Goal: Task Accomplishment & Management: Manage account settings

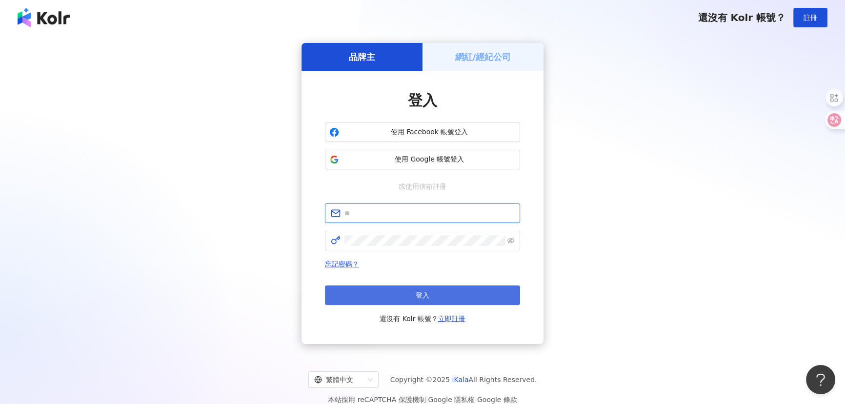
type input "**********"
click at [419, 295] on span "登入" at bounding box center [423, 295] width 14 height 8
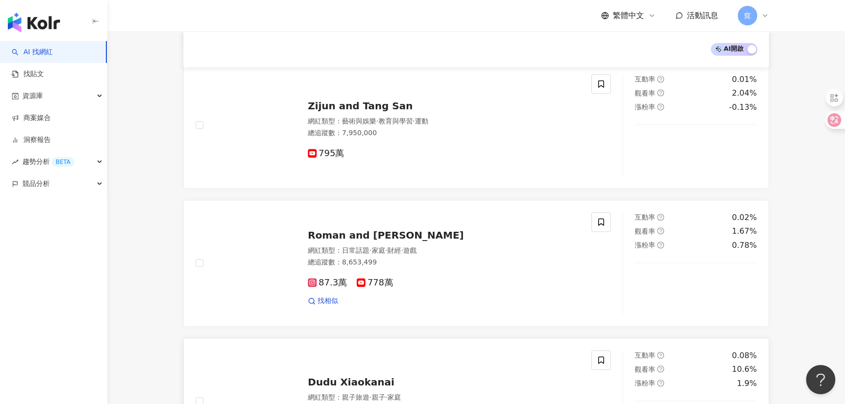
scroll to position [887, 0]
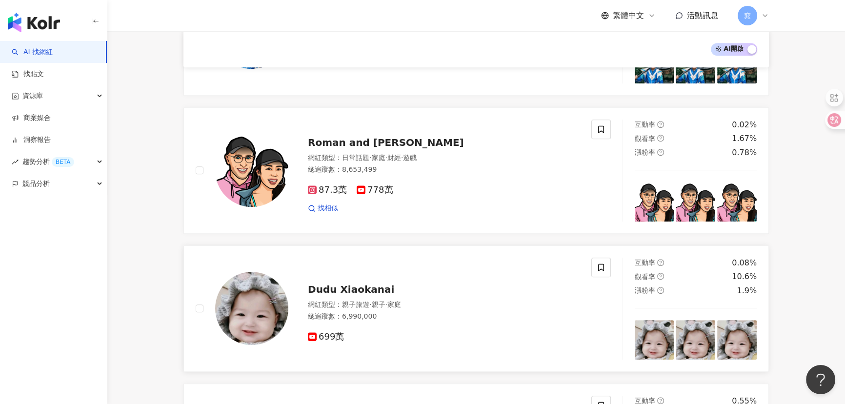
click at [253, 305] on img at bounding box center [251, 308] width 73 height 73
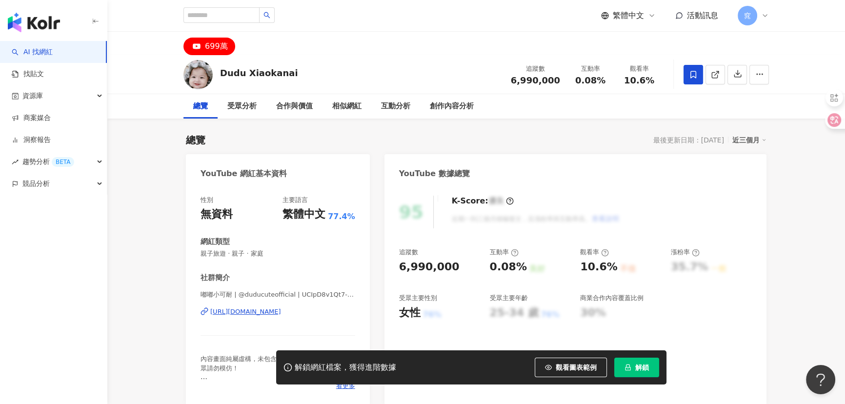
click at [688, 76] on span at bounding box center [694, 75] width 20 height 20
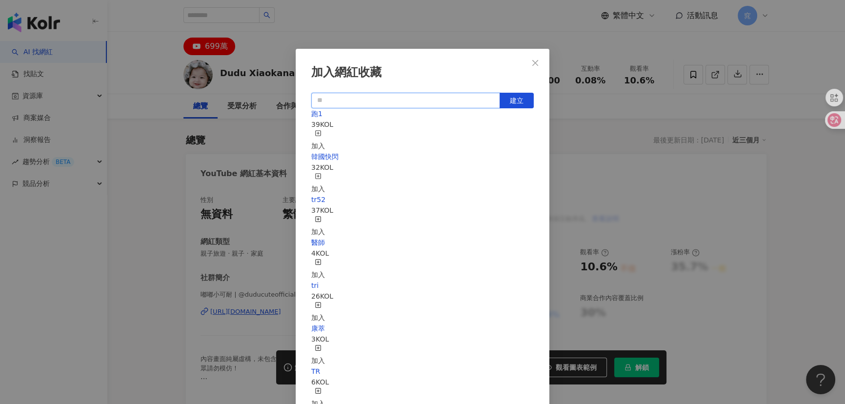
click at [359, 105] on input "text" at bounding box center [405, 101] width 189 height 16
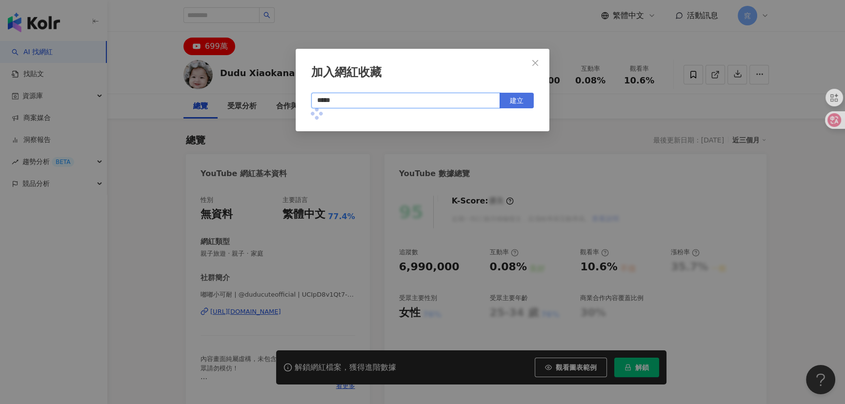
click at [525, 97] on button "建立" at bounding box center [517, 101] width 34 height 16
type input "*****"
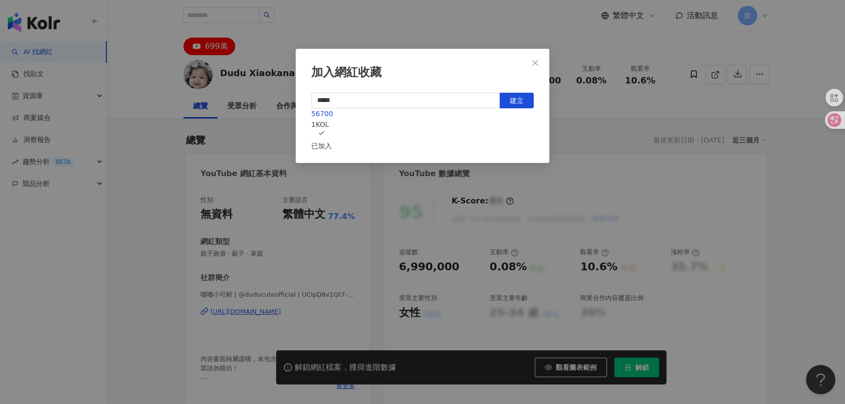
click at [538, 63] on icon "close" at bounding box center [535, 63] width 8 height 8
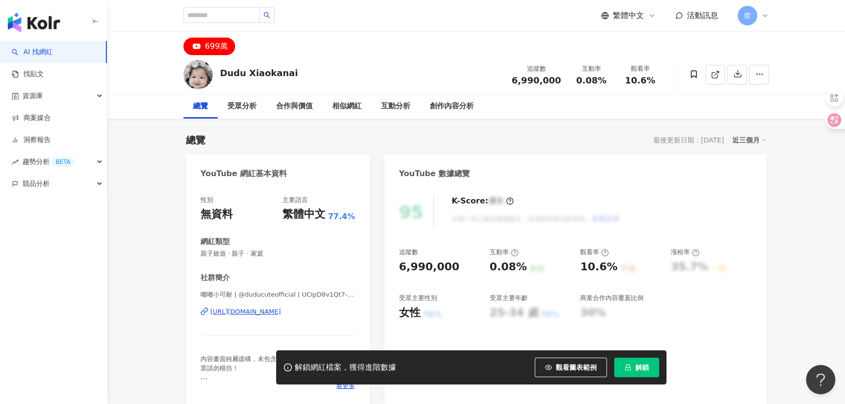
click at [538, 60] on div "加入網紅收藏 ***** 建立 56700 1 KOL 已加入" at bounding box center [422, 202] width 845 height 404
click at [42, 113] on link "商案媒合" at bounding box center [31, 118] width 39 height 10
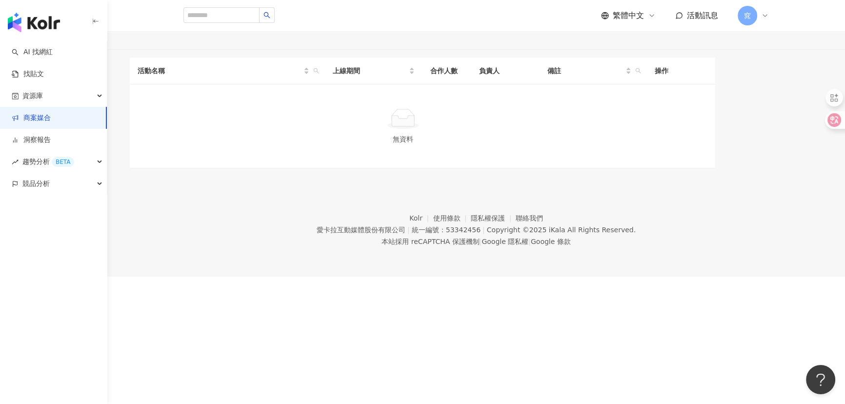
click at [90, 44] on div "已結束(1)" at bounding box center [75, 38] width 30 height 11
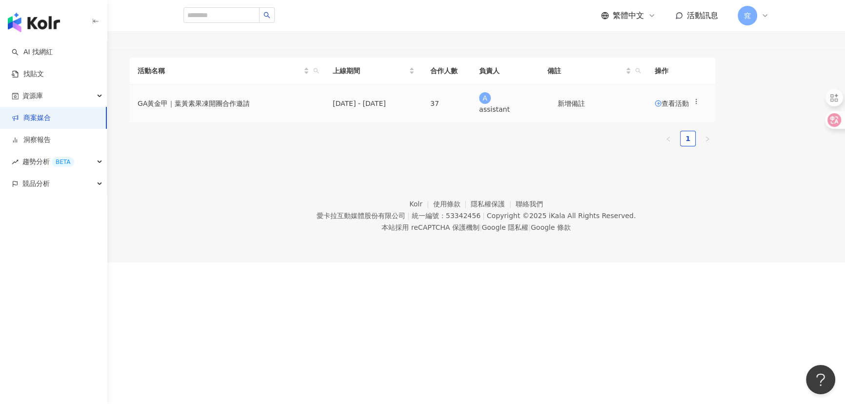
click at [689, 107] on span "查看活動" at bounding box center [672, 103] width 34 height 7
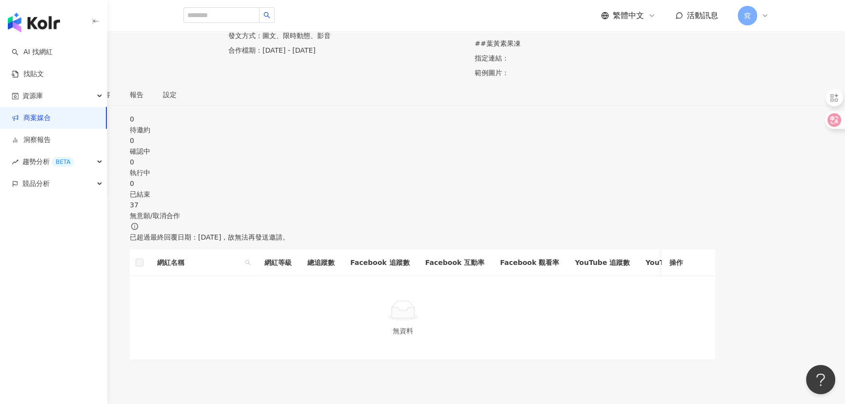
scroll to position [88, 0]
click at [689, 207] on div "37" at bounding box center [423, 205] width 586 height 11
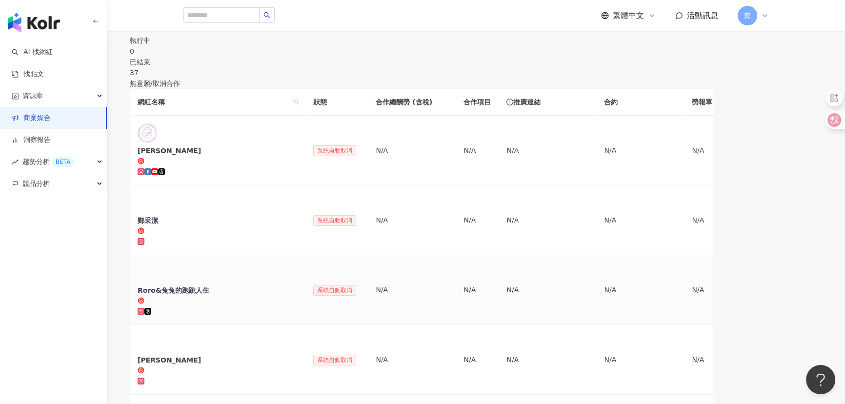
scroll to position [222, 0]
click at [244, 216] on div "鄭采潔" at bounding box center [218, 220] width 160 height 10
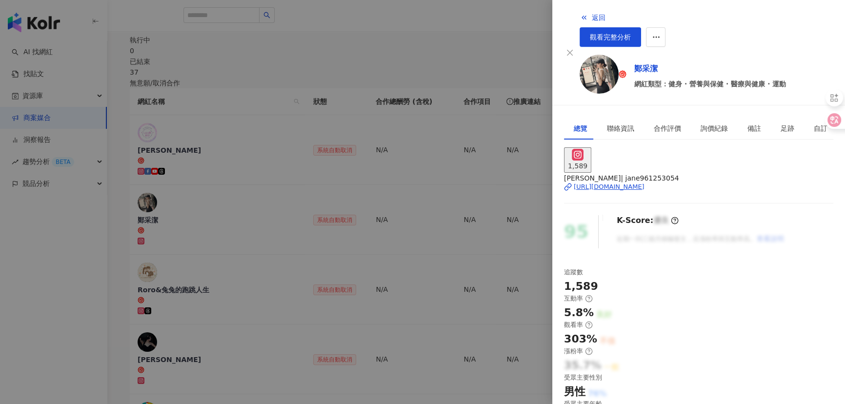
click at [643, 183] on div "[URL][DOMAIN_NAME]" at bounding box center [609, 187] width 71 height 9
click at [207, 322] on div at bounding box center [422, 202] width 845 height 404
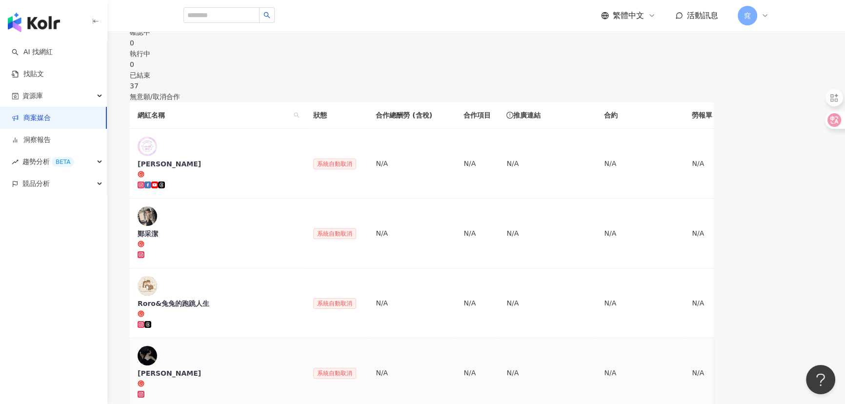
scroll to position [391, 0]
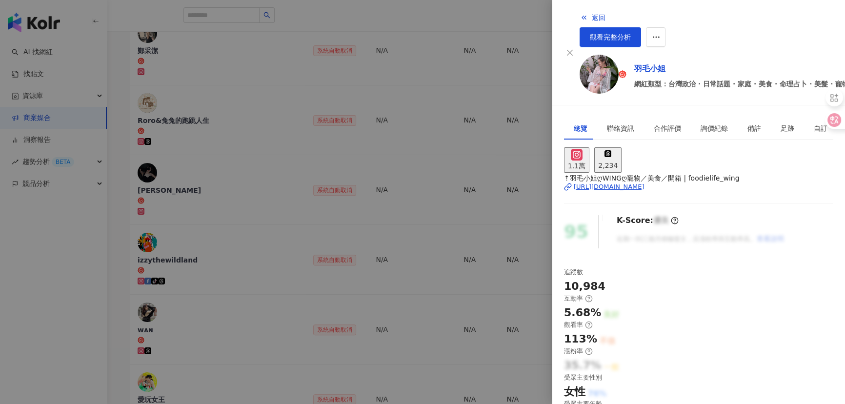
click at [622, 183] on div "[URL][DOMAIN_NAME]" at bounding box center [609, 187] width 71 height 9
click at [130, 342] on div at bounding box center [422, 202] width 845 height 404
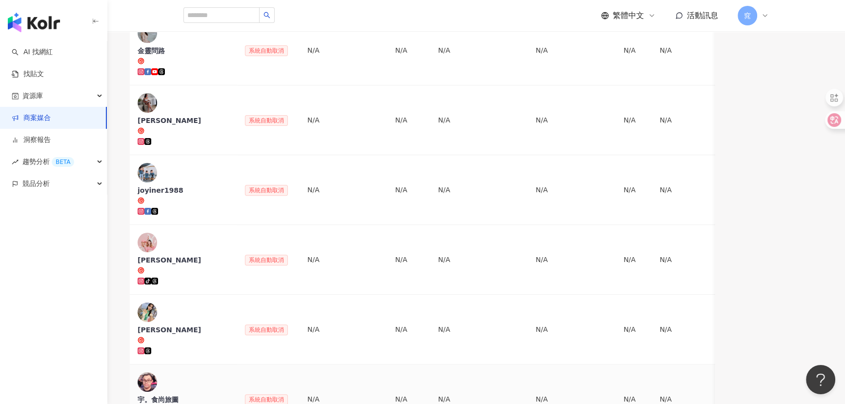
click at [229, 395] on div "宇。食尚旅圖" at bounding box center [184, 400] width 92 height 10
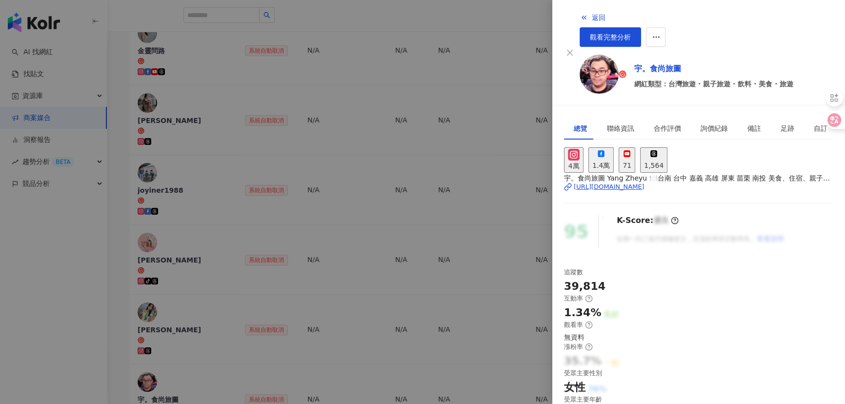
click at [619, 183] on div "[URL][DOMAIN_NAME]" at bounding box center [609, 187] width 71 height 9
click at [214, 285] on div at bounding box center [422, 202] width 845 height 404
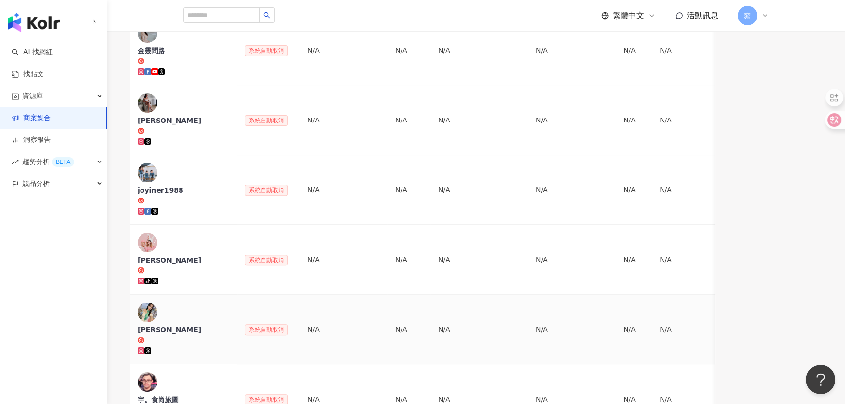
click at [229, 325] on div "[PERSON_NAME]" at bounding box center [184, 330] width 92 height 10
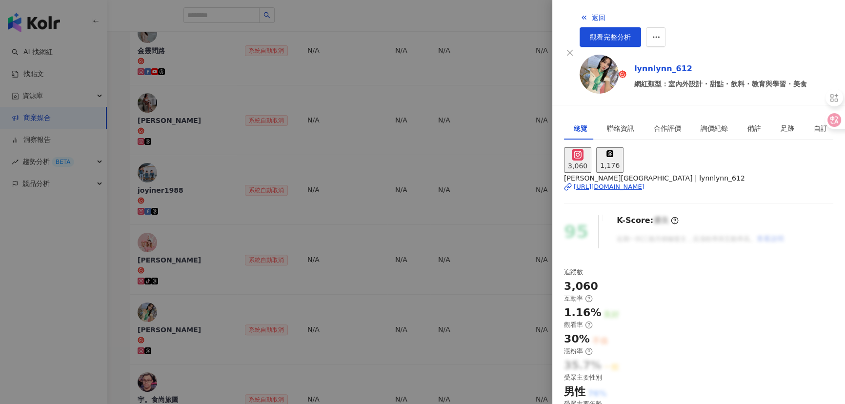
click at [630, 183] on div "[URL][DOMAIN_NAME]" at bounding box center [609, 187] width 71 height 9
click at [137, 151] on div at bounding box center [422, 202] width 845 height 404
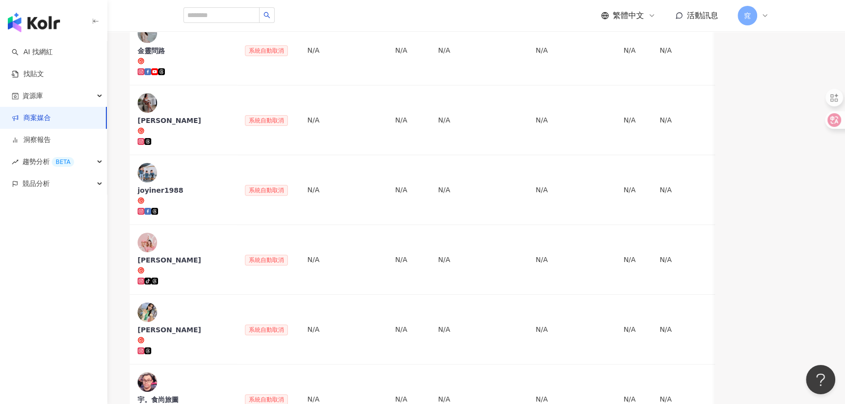
click at [772, 13] on div "繁體中文 活動訊息 窕" at bounding box center [476, 15] width 625 height 31
click at [765, 14] on icon at bounding box center [765, 16] width 8 height 8
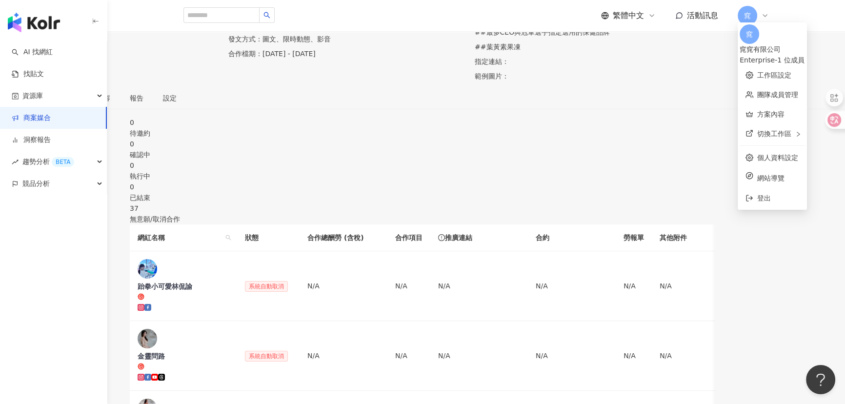
scroll to position [81, 0]
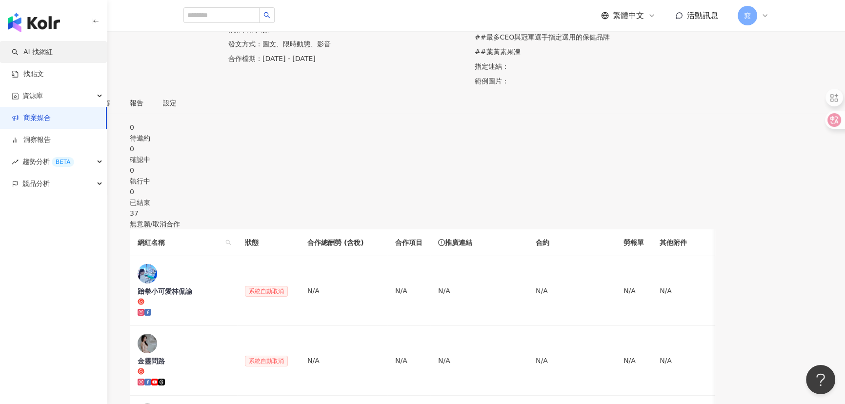
click at [46, 54] on link "AI 找網紅" at bounding box center [32, 52] width 41 height 10
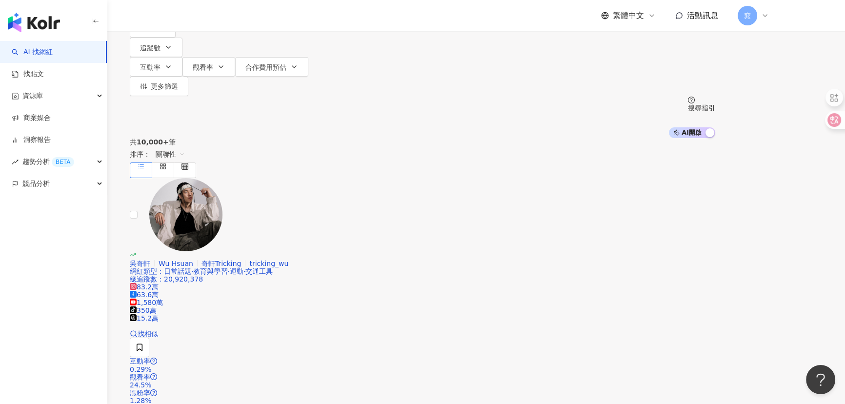
scroll to position [88, 0]
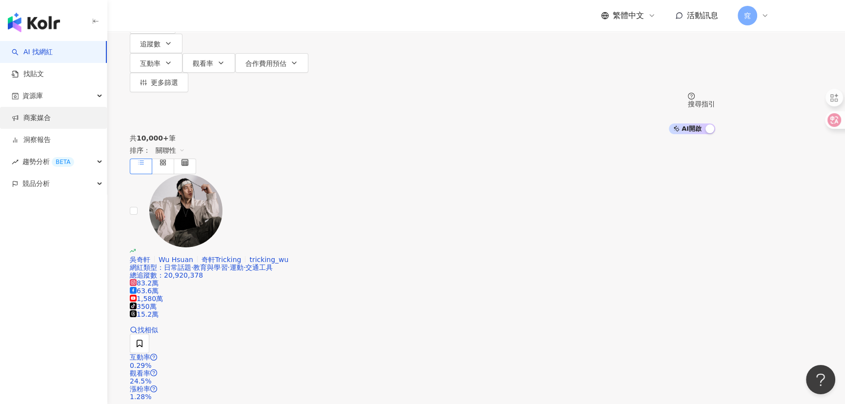
click at [50, 117] on link "商案媒合" at bounding box center [31, 118] width 39 height 10
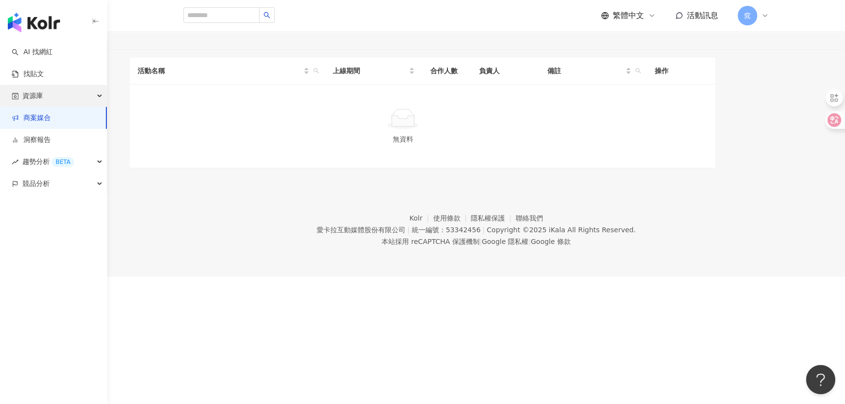
click at [78, 93] on div "資源庫" at bounding box center [53, 96] width 107 height 22
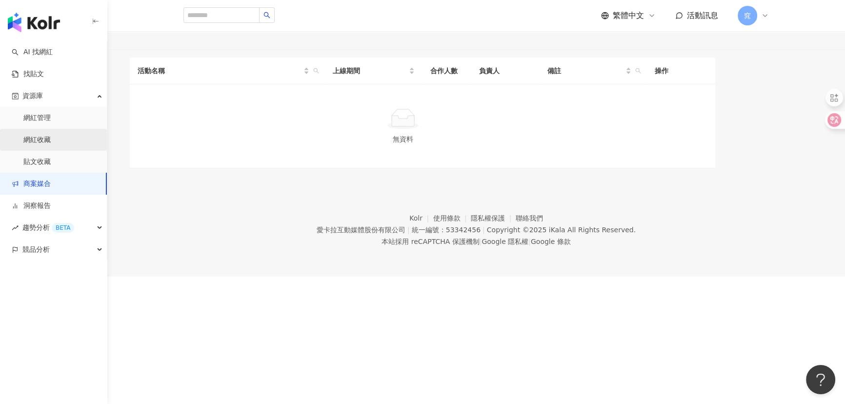
click at [38, 140] on link "網紅收藏" at bounding box center [36, 140] width 27 height 10
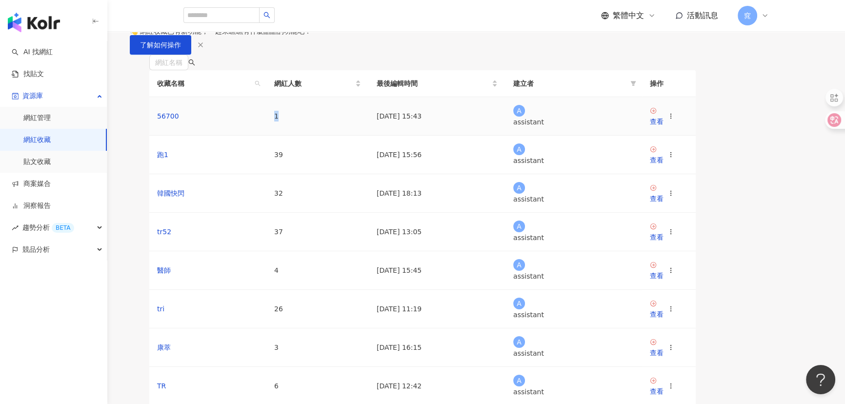
drag, startPoint x: 330, startPoint y: 232, endPoint x: 319, endPoint y: 234, distance: 11.8
click at [319, 136] on tr "56700 1 [DATE] 15:43 A assistant 查看" at bounding box center [422, 116] width 547 height 39
click at [80, 252] on div "競品分析" at bounding box center [53, 250] width 107 height 22
click at [84, 229] on div "趨勢分析 BETA" at bounding box center [53, 228] width 107 height 22
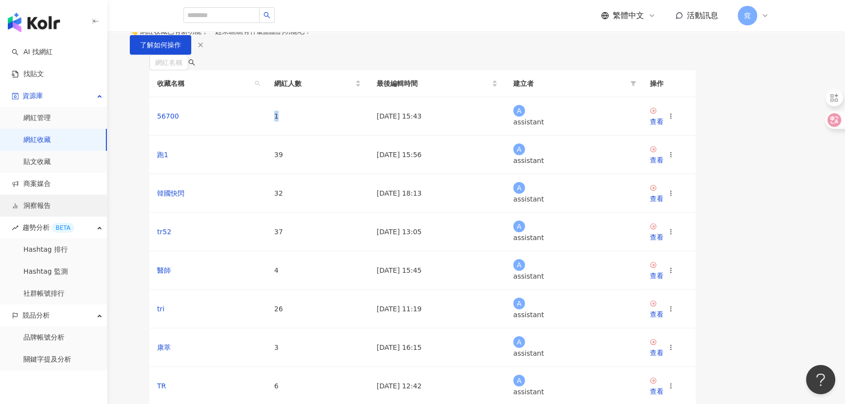
click at [51, 203] on link "洞察報告" at bounding box center [31, 206] width 39 height 10
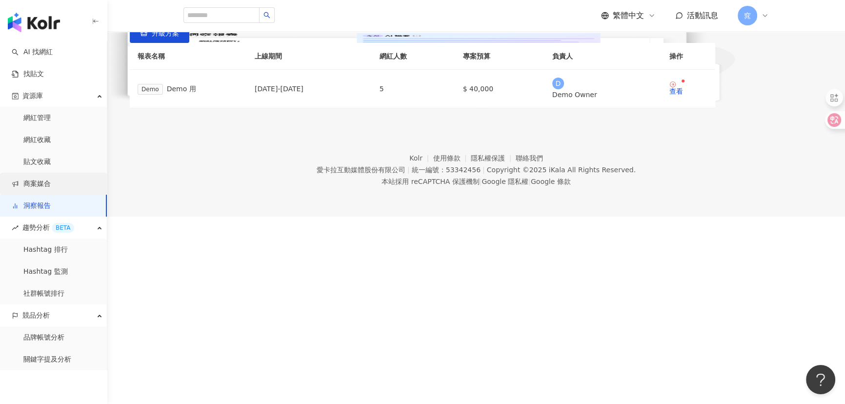
click at [47, 182] on link "商案媒合" at bounding box center [31, 184] width 39 height 10
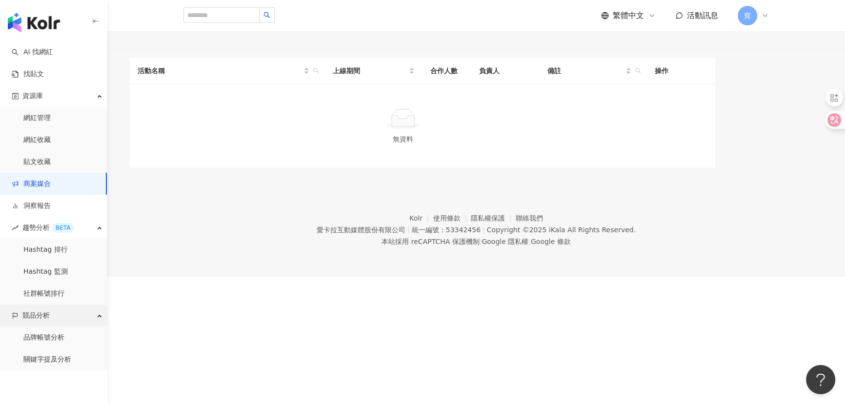
click at [84, 314] on div "競品分析" at bounding box center [53, 316] width 107 height 22
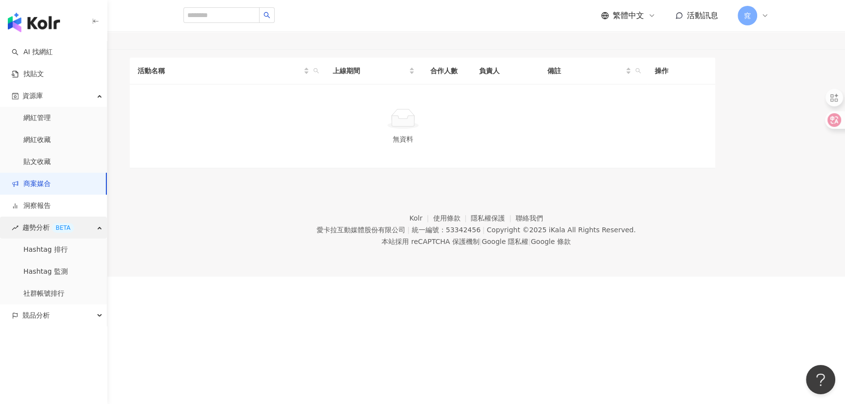
click at [86, 232] on div "趨勢分析 BETA" at bounding box center [53, 228] width 107 height 22
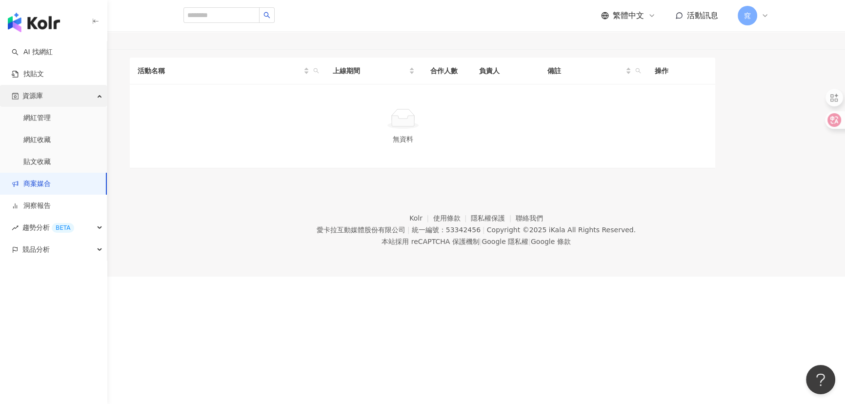
click at [80, 95] on div "資源庫" at bounding box center [53, 96] width 107 height 22
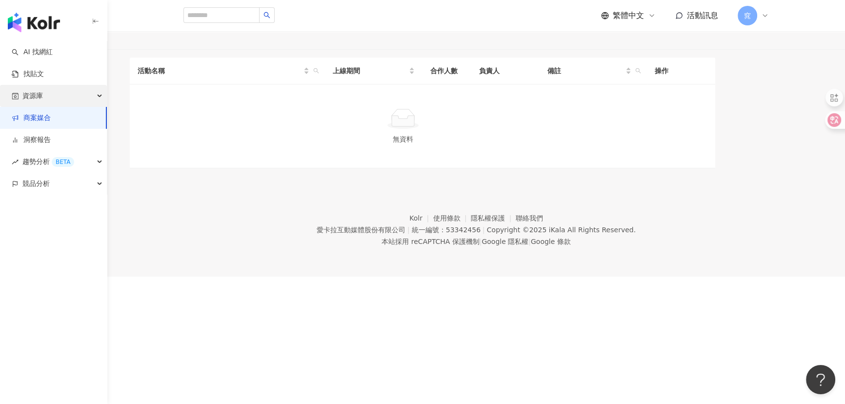
click at [88, 101] on div "資源庫" at bounding box center [53, 96] width 107 height 22
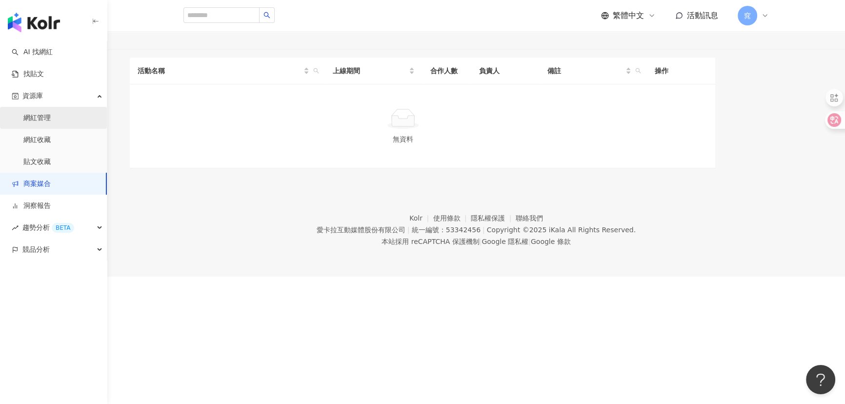
click at [51, 120] on link "網紅管理" at bounding box center [36, 118] width 27 height 10
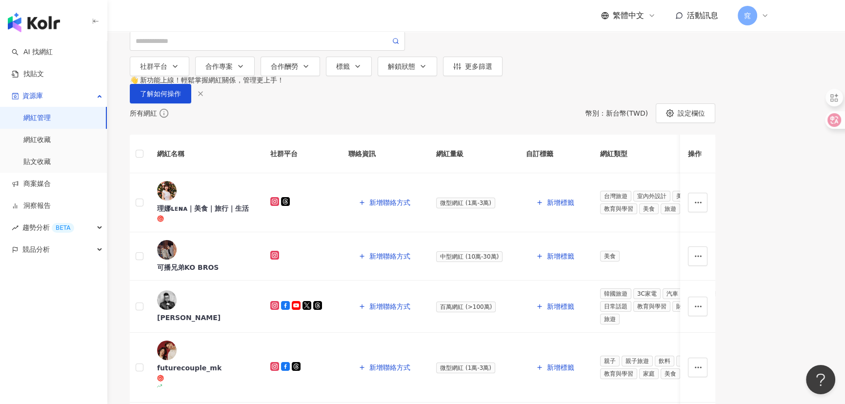
drag, startPoint x: 63, startPoint y: 304, endPoint x: 46, endPoint y: 290, distance: 22.0
click at [63, 304] on div "AI 找網紅 找貼文 資源庫 網紅管理 網紅收藏 貼文收藏 商案媒合 洞察報告 趨勢分析 BETA Hashtag 排行 Hashtag 監測 社群帳號排行 …" at bounding box center [53, 222] width 107 height 363
drag, startPoint x: 66, startPoint y: 212, endPoint x: 74, endPoint y: 210, distance: 8.0
click at [51, 211] on link "洞察報告" at bounding box center [31, 206] width 39 height 10
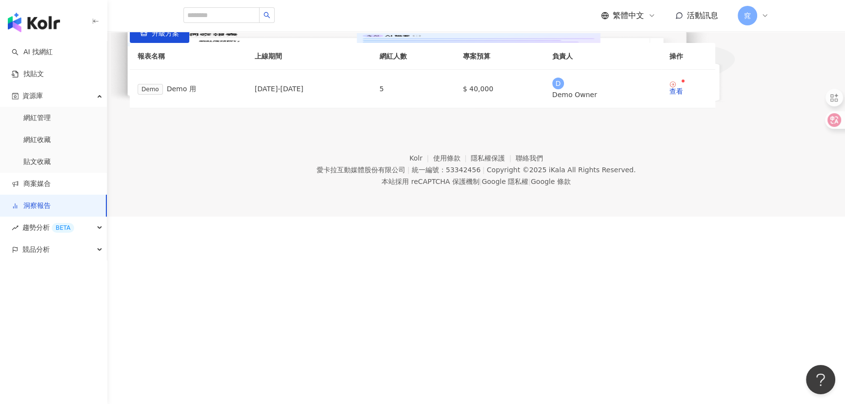
click at [764, 18] on icon at bounding box center [765, 16] width 8 height 8
click at [790, 96] on link "團隊成員管理" at bounding box center [777, 100] width 41 height 8
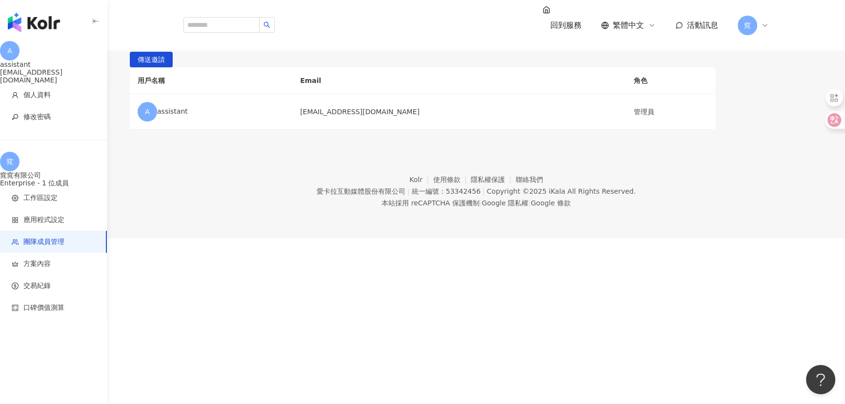
click at [767, 21] on icon at bounding box center [765, 25] width 8 height 8
click at [753, 44] on span "窕" at bounding box center [749, 39] width 7 height 11
click at [553, 130] on div "團隊成員管理 邀請團隊成員加入 團隊成員人數上限：100 ｜ 剩餘額度：99 想獲得更多額度？聯絡我們 請輸入一個或多個電子郵件 管理員 傳送邀請 用戶名稱 …" at bounding box center [422, 65] width 845 height 130
click at [181, 51] on span "管理員" at bounding box center [166, 44] width 29 height 16
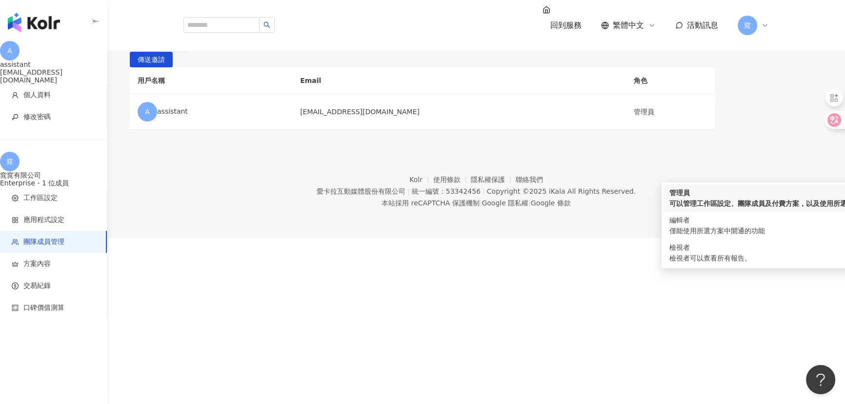
click at [134, 47] on div at bounding box center [133, 43] width 2 height 7
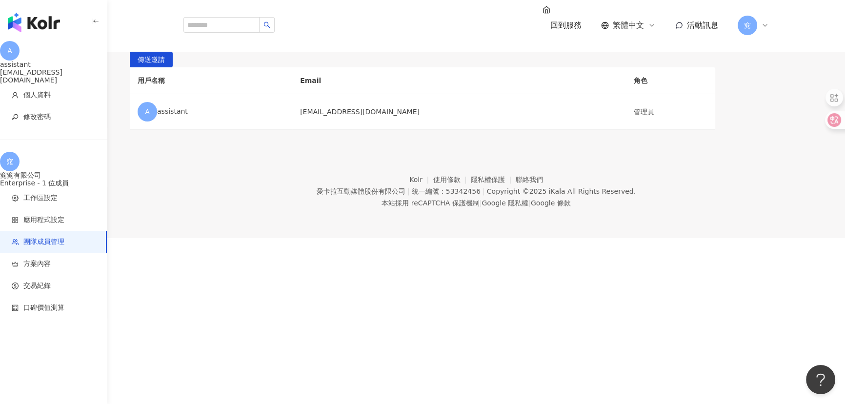
type input "*"
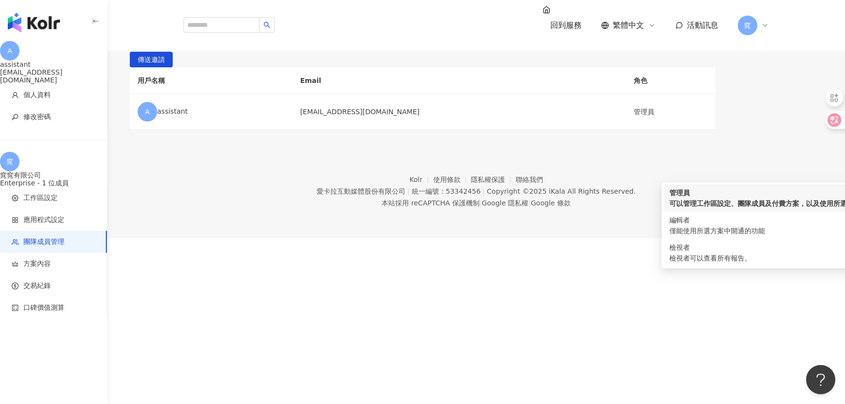
click at [265, 51] on span "管理員" at bounding box center [250, 44] width 29 height 16
type input "**********"
click at [699, 235] on div "僅能使用所選方案中開通的功能" at bounding box center [789, 230] width 239 height 11
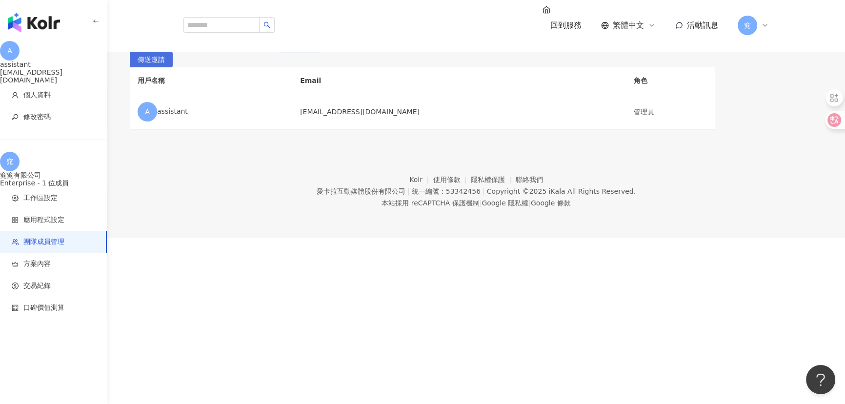
click at [165, 68] on span "傳送邀請" at bounding box center [151, 60] width 27 height 16
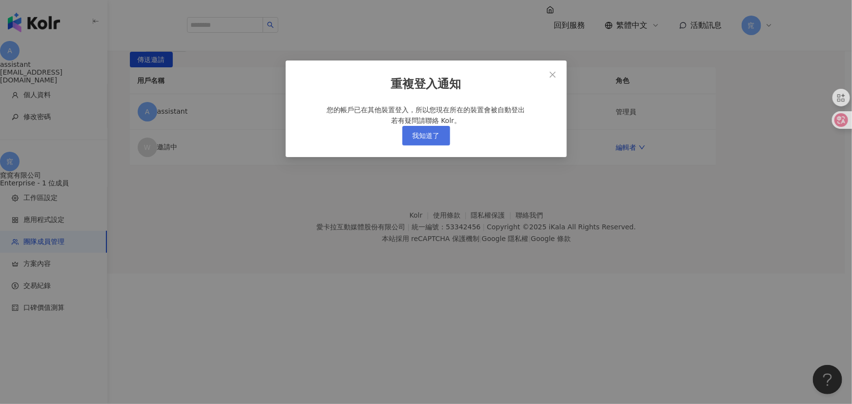
click at [415, 140] on span "我知道了" at bounding box center [425, 136] width 27 height 8
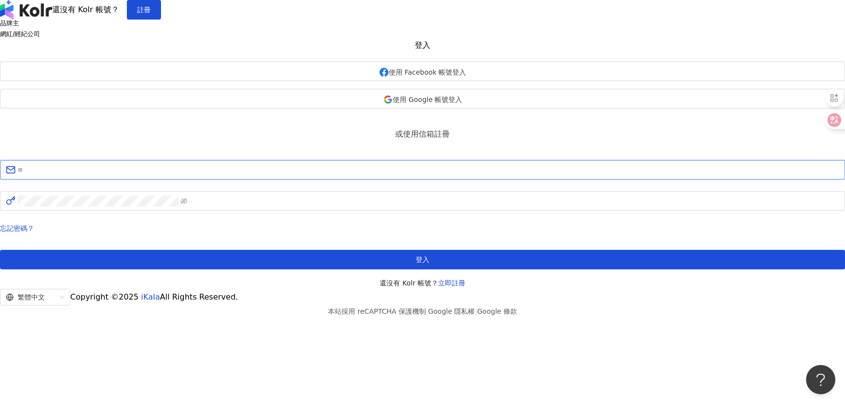
type input "**********"
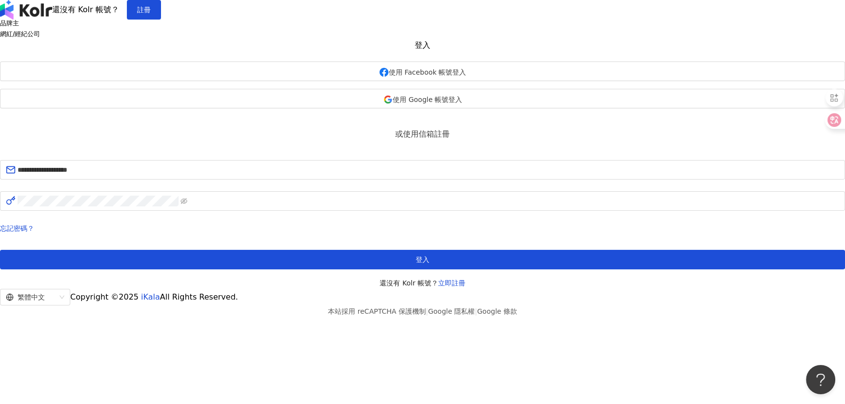
click at [268, 237] on div "**********" at bounding box center [422, 154] width 845 height 269
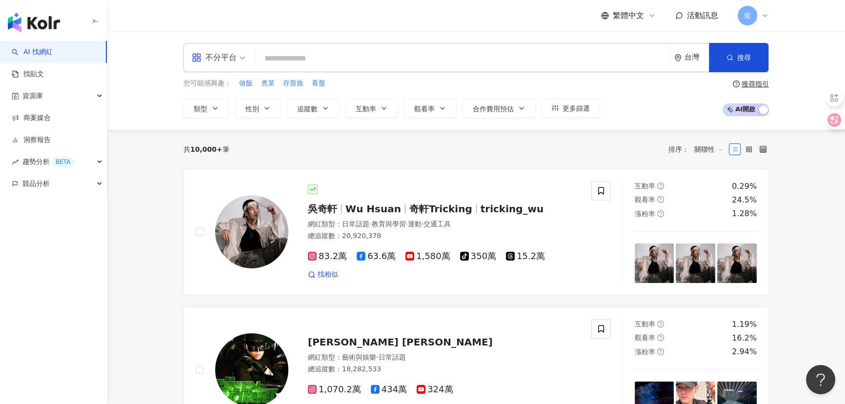
click at [763, 18] on icon at bounding box center [765, 16] width 8 height 8
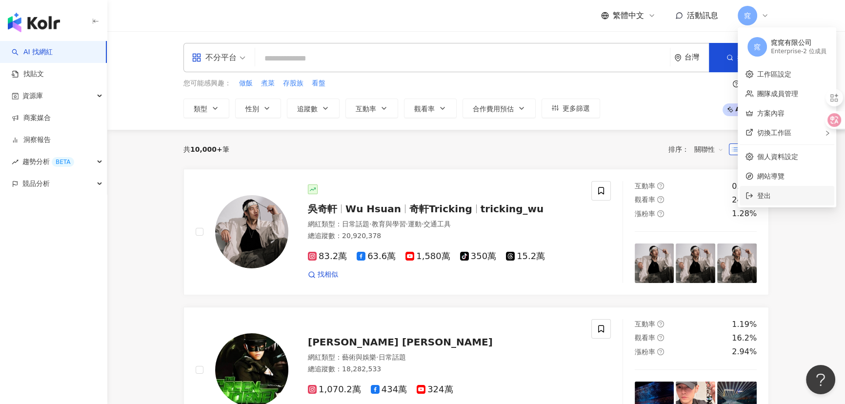
click at [763, 200] on span "登出" at bounding box center [764, 196] width 14 height 8
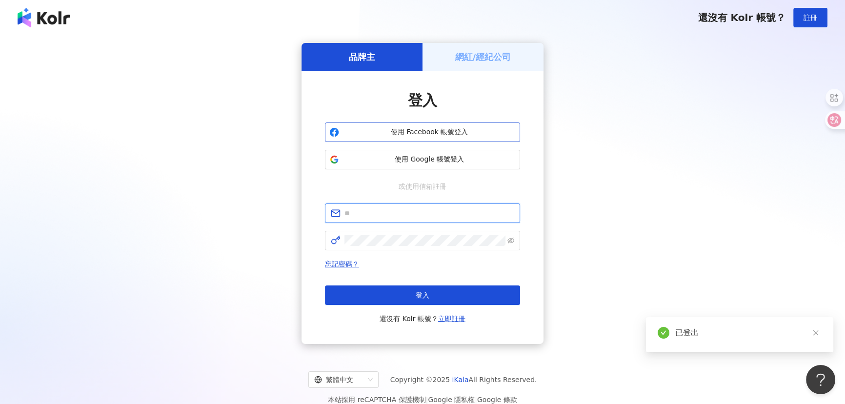
type input "**********"
click at [443, 161] on span "使用 Google 帳號登入" at bounding box center [429, 160] width 173 height 10
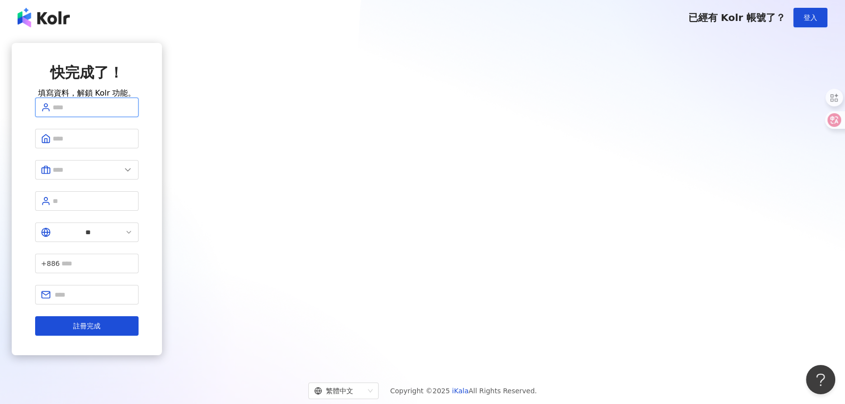
click at [133, 113] on input "text" at bounding box center [93, 107] width 80 height 11
type input "*"
type input "**"
click at [133, 144] on input "text" at bounding box center [93, 138] width 80 height 11
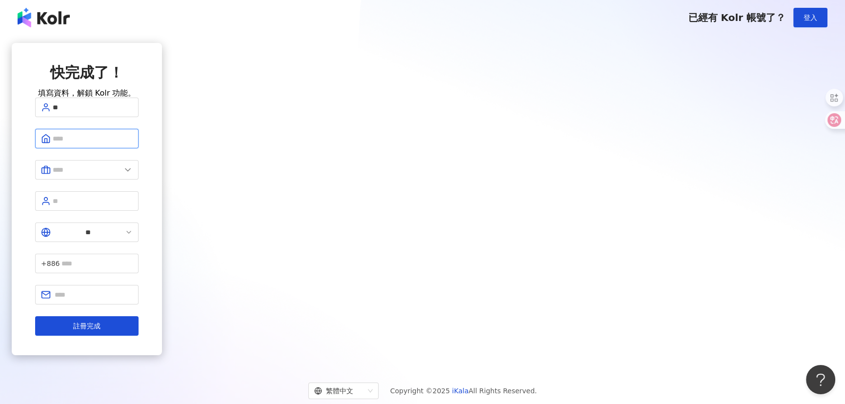
type input "****"
click at [139, 180] on span at bounding box center [86, 170] width 103 height 20
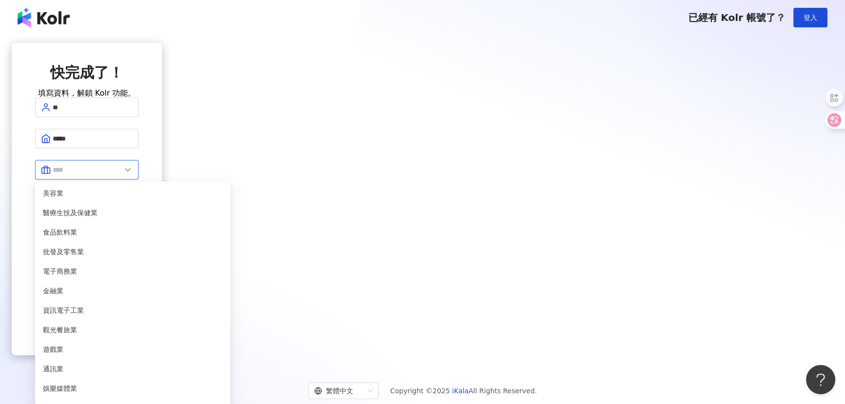
scroll to position [199, 0]
type input "**"
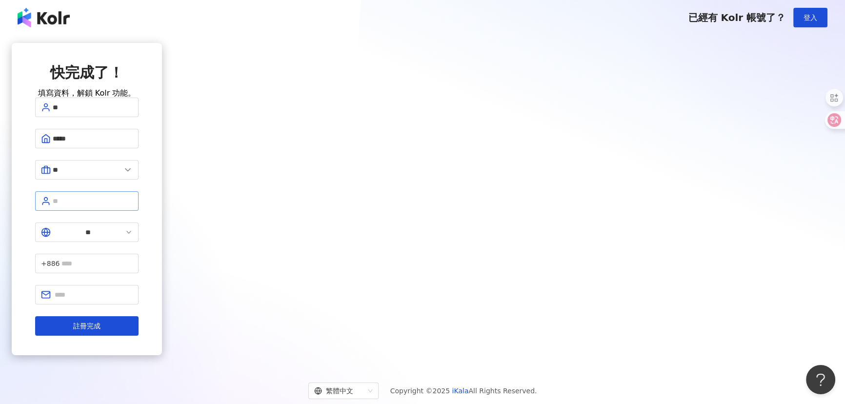
click at [139, 211] on span at bounding box center [86, 201] width 103 height 20
click at [133, 204] on input "text" at bounding box center [93, 201] width 80 height 11
type input "**"
click at [133, 258] on input "text" at bounding box center [96, 263] width 71 height 11
type input "**********"
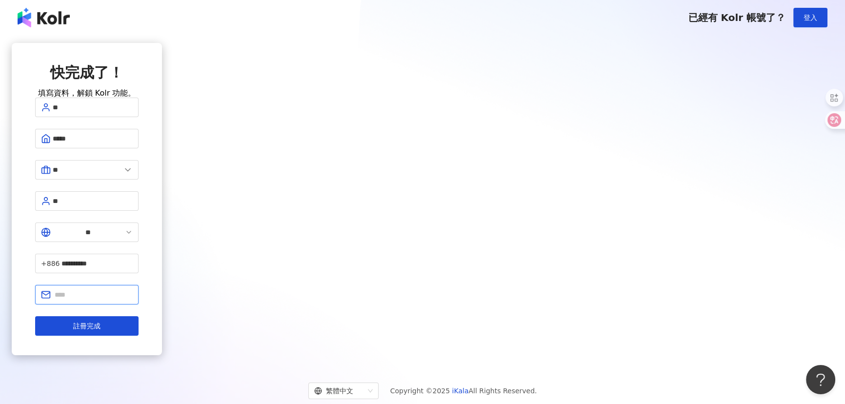
click at [133, 289] on input "text" at bounding box center [94, 294] width 78 height 11
type input "**********"
click at [139, 316] on button "註冊完成" at bounding box center [86, 326] width 103 height 20
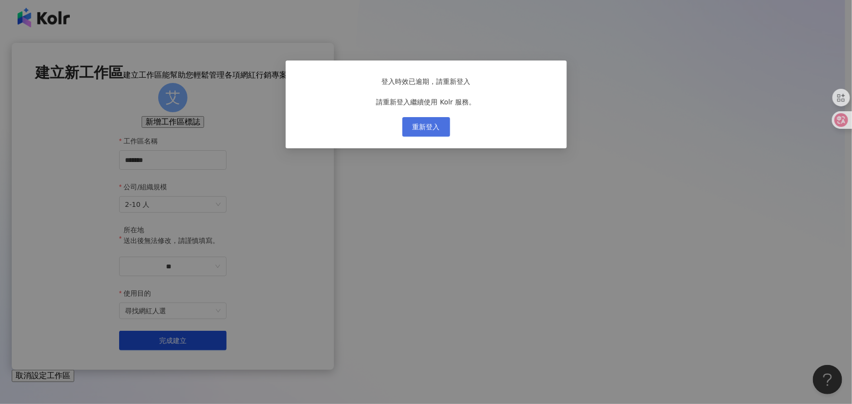
click at [443, 134] on button "重新登入" at bounding box center [426, 127] width 48 height 20
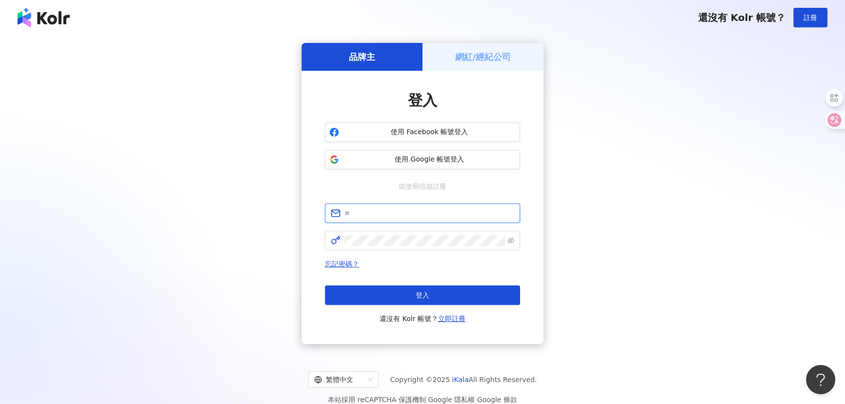
type input "**********"
click at [434, 156] on span "使用 Google 帳號登入" at bounding box center [429, 160] width 173 height 10
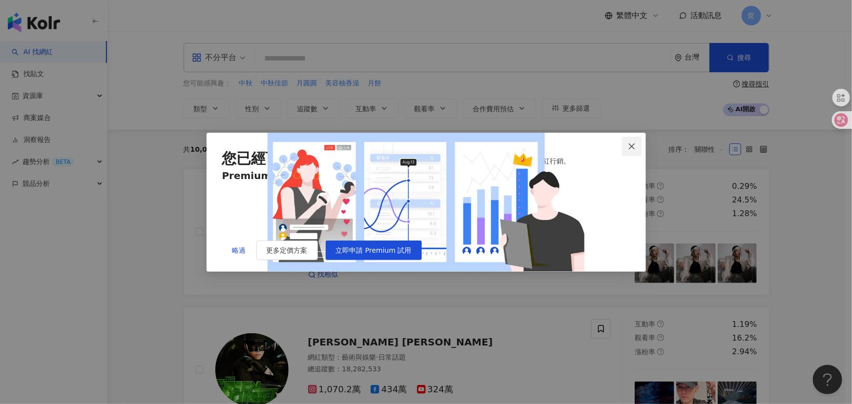
click at [631, 143] on icon "close" at bounding box center [632, 146] width 6 height 6
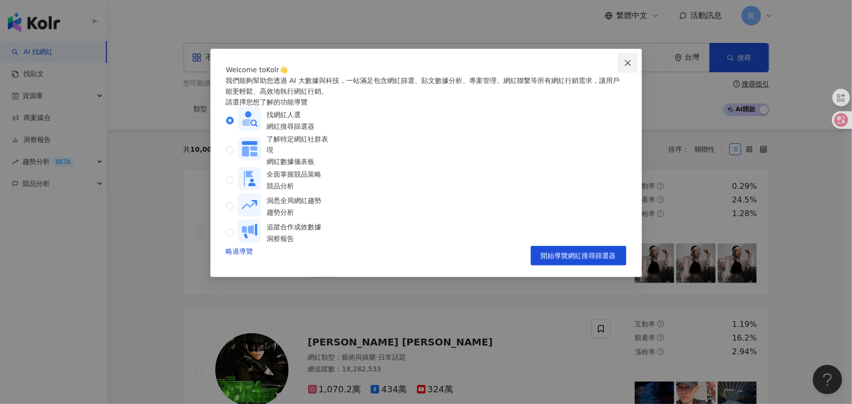
click at [630, 65] on icon "close" at bounding box center [628, 63] width 8 height 8
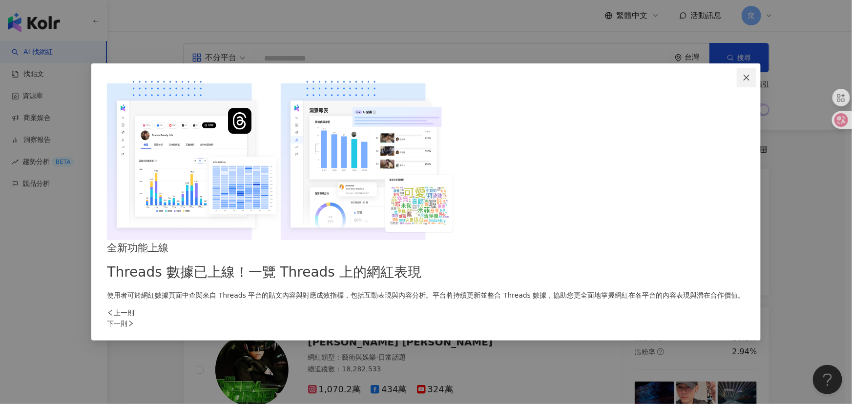
click at [742, 81] on icon "close" at bounding box center [746, 78] width 8 height 8
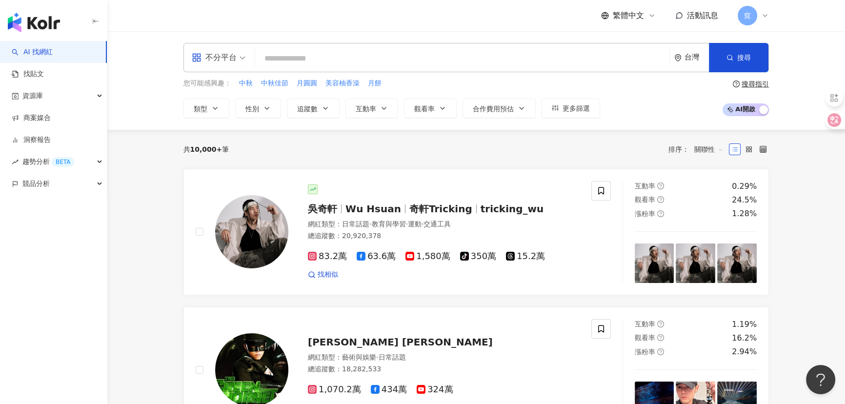
click at [763, 19] on icon at bounding box center [765, 16] width 8 height 8
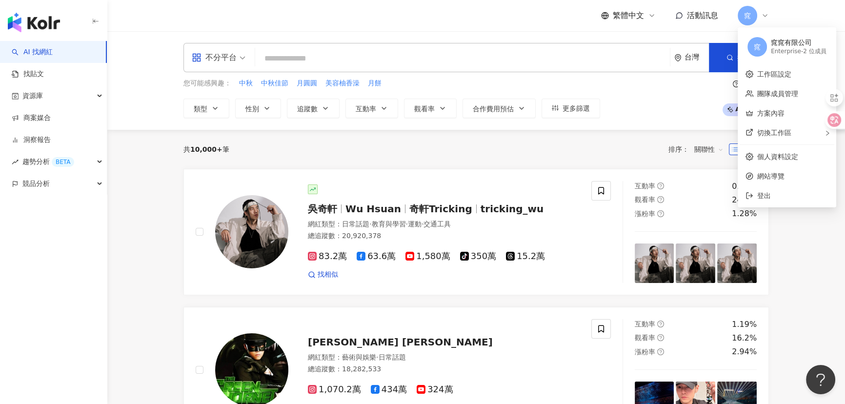
click at [760, 12] on div "窕" at bounding box center [753, 16] width 31 height 20
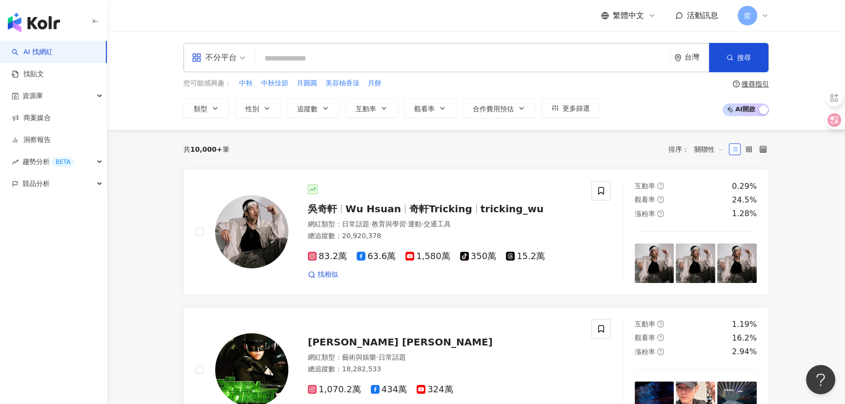
click at [748, 14] on span "窕" at bounding box center [747, 15] width 7 height 11
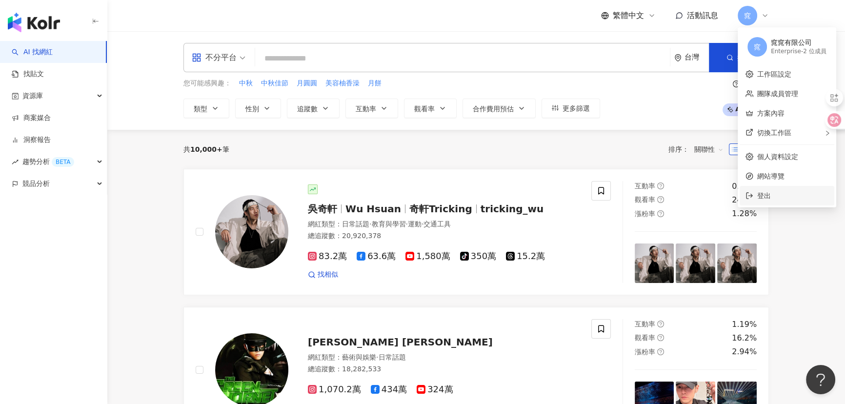
click at [756, 196] on li "登出" at bounding box center [787, 196] width 95 height 20
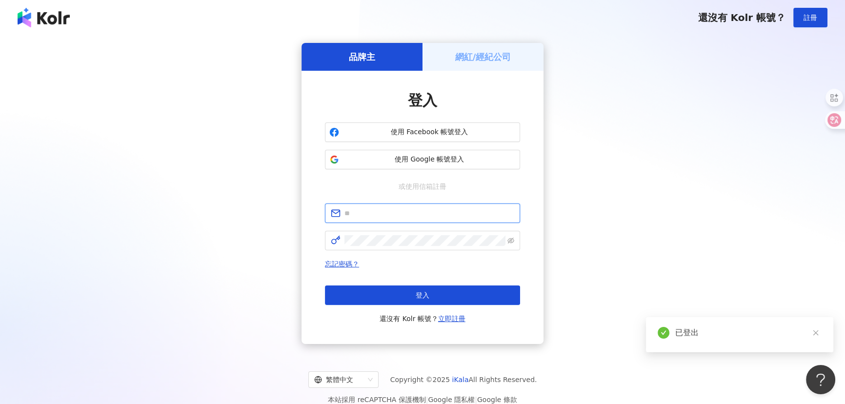
type input "**********"
click at [424, 160] on span "使用 Google 帳號登入" at bounding box center [429, 160] width 173 height 10
